Goal: Obtain resource: Obtain resource

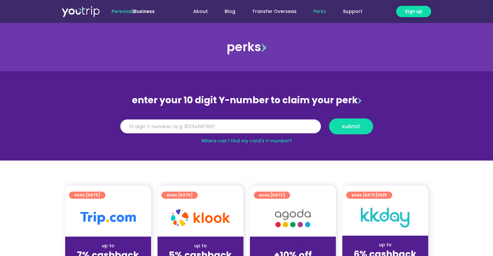
click at [212, 125] on input "Y Number" at bounding box center [220, 127] width 201 height 14
paste input "8171159889"
type input "8171159889"
click at [369, 128] on button "submit" at bounding box center [351, 127] width 44 height 16
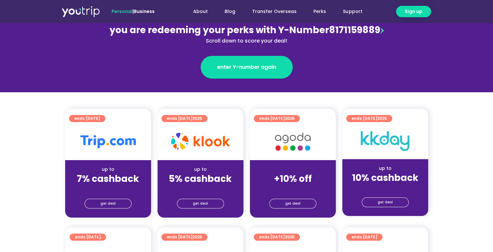
scroll to position [97, 0]
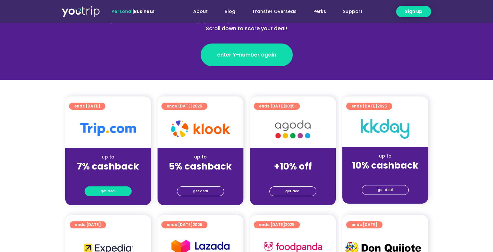
click at [107, 187] on span "get deal" at bounding box center [108, 190] width 15 height 9
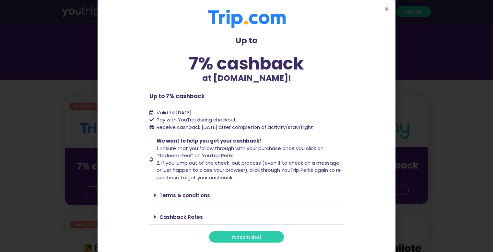
click at [253, 239] on span "redeem deal" at bounding box center [247, 236] width 30 height 5
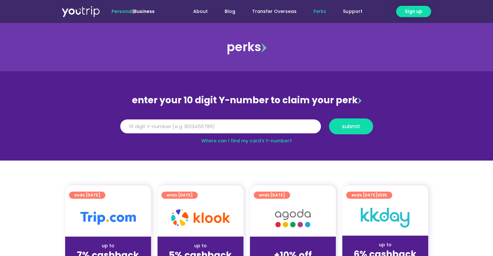
click at [293, 122] on input "Y Number" at bounding box center [220, 127] width 201 height 14
type input "8171159889"
click at [335, 126] on span "submit" at bounding box center [351, 126] width 33 height 5
